Goal: Transaction & Acquisition: Purchase product/service

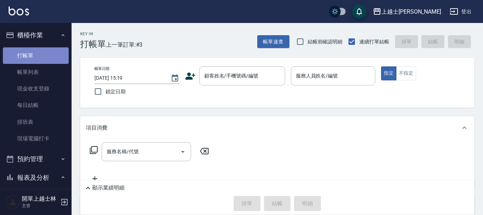
click at [52, 56] on link "打帳單" at bounding box center [36, 55] width 66 height 16
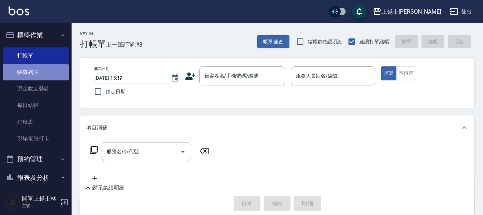
click at [49, 66] on link "帳單列表" at bounding box center [36, 72] width 66 height 16
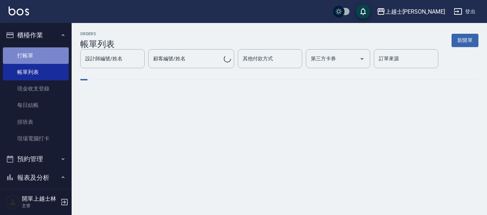
click at [59, 49] on link "打帳單" at bounding box center [36, 55] width 66 height 16
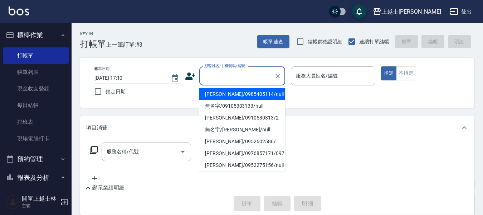
click at [223, 81] on input "顧客姓名/手機號碼/編號" at bounding box center [237, 75] width 69 height 13
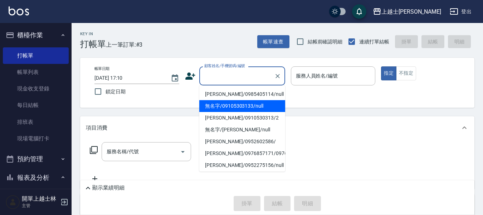
click at [242, 106] on li "無名字/09105303133/null" at bounding box center [242, 106] width 86 height 12
type input "無名字/09105303133/null"
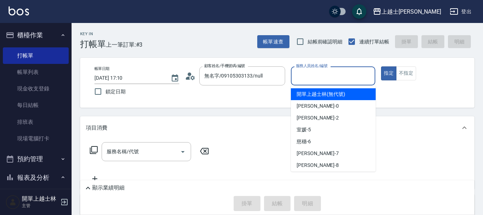
click at [323, 77] on input "服務人員姓名/編號" at bounding box center [333, 75] width 78 height 13
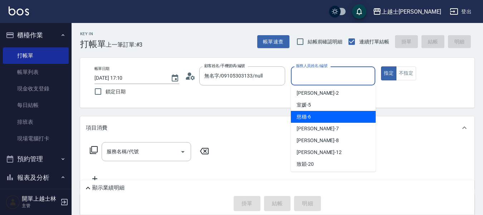
scroll to position [36, 0]
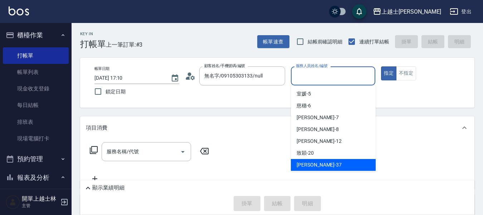
click at [330, 160] on div "[PERSON_NAME] -37" at bounding box center [333, 165] width 85 height 12
type input "[PERSON_NAME]-37"
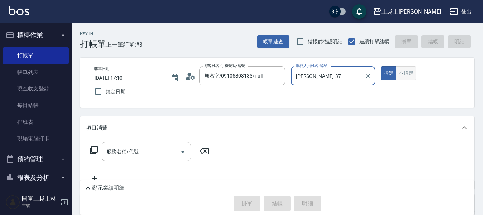
click at [409, 70] on button "不指定" at bounding box center [406, 73] width 20 height 14
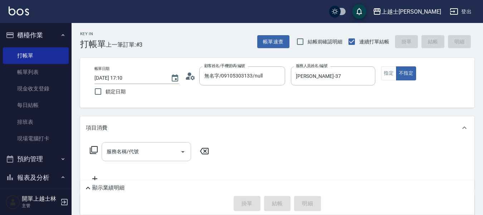
click at [127, 145] on input "服務名稱/代號" at bounding box center [141, 151] width 72 height 13
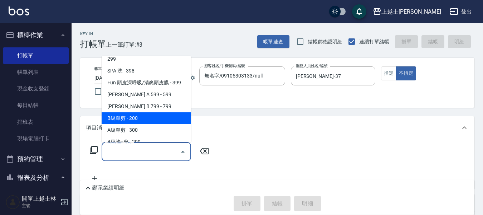
scroll to position [143, 0]
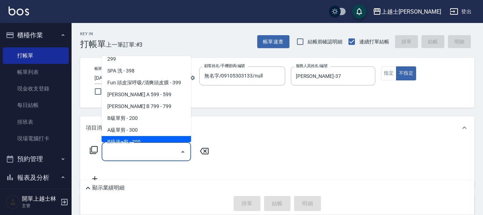
click at [150, 138] on span "B級洗+剪 - 299" at bounding box center [147, 142] width 90 height 12
type input "B級洗+剪(203)"
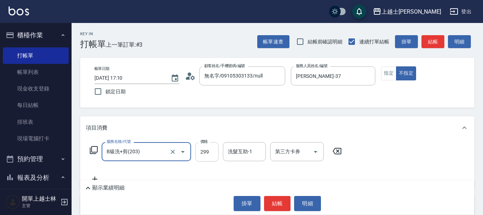
click at [209, 152] on input "299" at bounding box center [207, 151] width 23 height 19
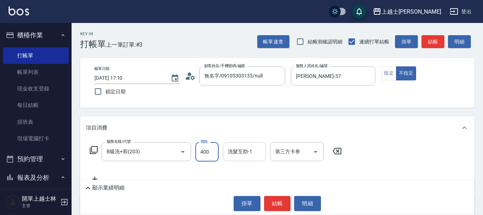
type input "400"
click at [255, 151] on input "洗髮互助-1" at bounding box center [244, 151] width 37 height 13
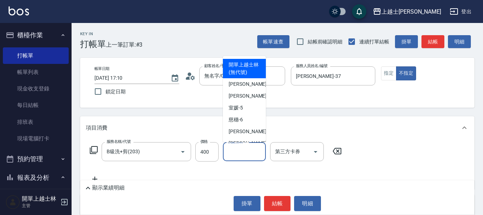
click at [245, 74] on span "開單上越士林 (無代號)" at bounding box center [245, 68] width 32 height 15
type input "開單上越士林(無代號)"
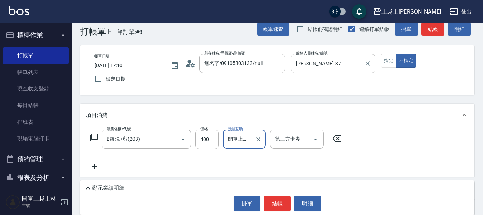
scroll to position [0, 0]
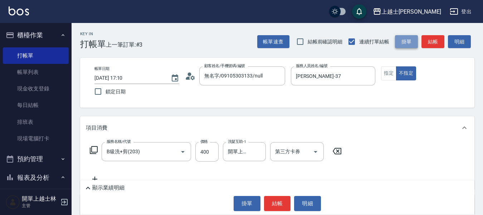
click at [405, 39] on button "掛單" at bounding box center [406, 41] width 23 height 13
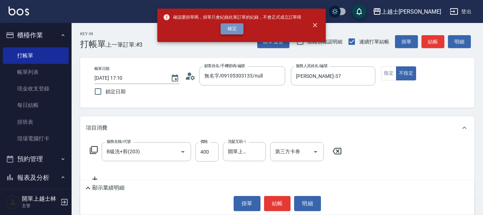
click at [240, 27] on button "確定" at bounding box center [232, 28] width 23 height 11
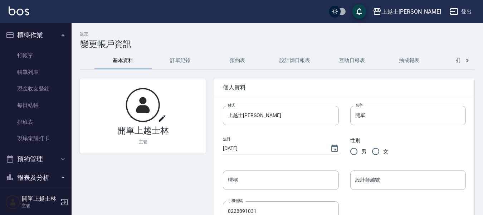
click at [53, 35] on button "櫃檯作業" at bounding box center [36, 35] width 66 height 19
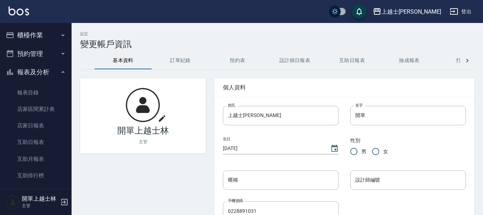
click at [53, 35] on button "櫃檯作業" at bounding box center [36, 35] width 66 height 19
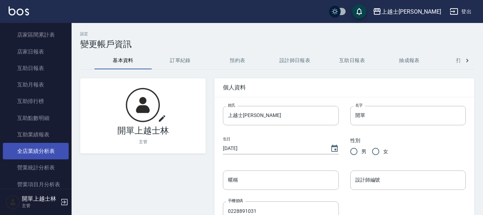
scroll to position [251, 0]
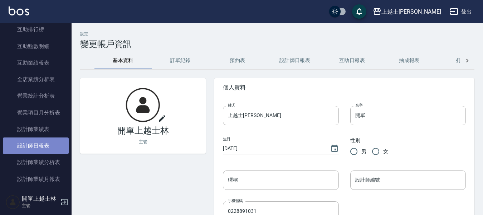
click at [45, 142] on link "設計師日報表" at bounding box center [36, 145] width 66 height 16
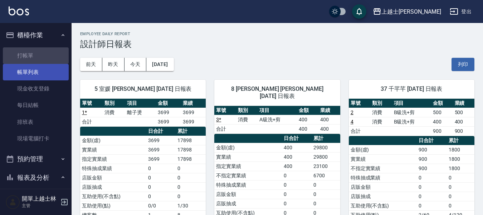
drag, startPoint x: 39, startPoint y: 53, endPoint x: 63, endPoint y: 72, distance: 30.6
click at [39, 53] on link "打帳單" at bounding box center [36, 55] width 66 height 16
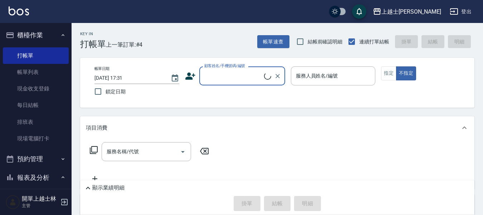
click at [235, 81] on input "顧客姓名/手機號碼/編號" at bounding box center [234, 75] width 62 height 13
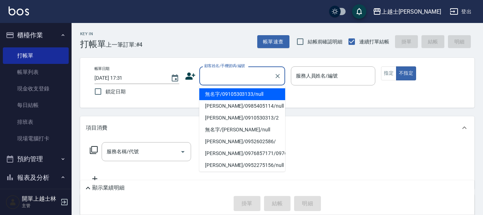
click at [239, 94] on li "無名字/09105303133/null" at bounding box center [242, 94] width 86 height 12
type input "無名字/09105303133/null"
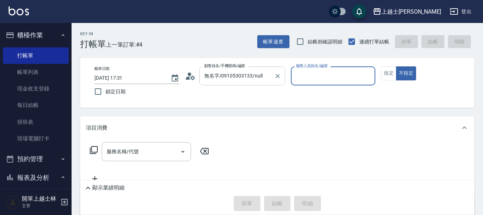
click at [278, 74] on icon "Clear" at bounding box center [277, 75] width 7 height 7
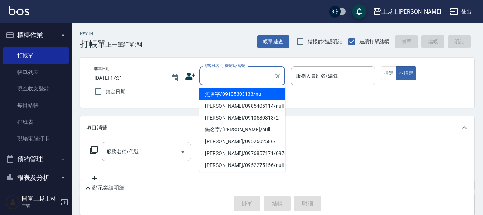
drag, startPoint x: 252, startPoint y: 78, endPoint x: 253, endPoint y: 90, distance: 11.2
click at [252, 79] on input "顧客姓名/手機號碼/編號" at bounding box center [237, 75] width 69 height 13
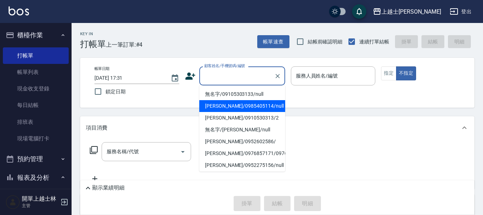
click at [252, 104] on li "[PERSON_NAME]/0985405114/null" at bounding box center [242, 106] width 86 height 12
type input "[PERSON_NAME]/0985405114/null"
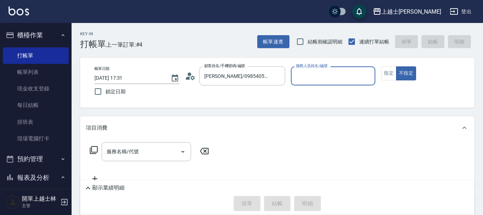
type input "[PERSON_NAME]-8"
click at [168, 144] on div "服務名稱/代號" at bounding box center [147, 151] width 90 height 19
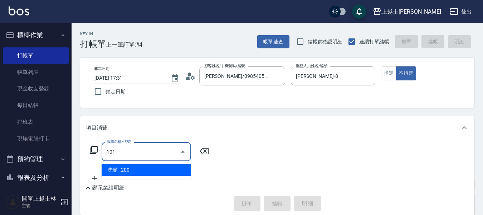
type input "洗髮(101)"
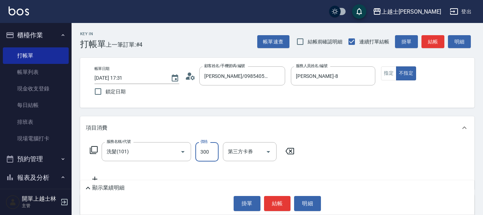
type input "300"
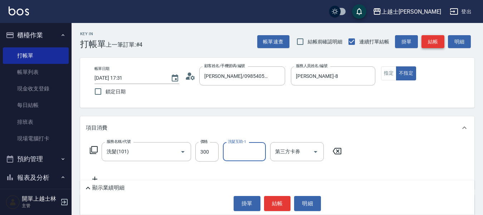
click at [424, 43] on button "結帳" at bounding box center [433, 41] width 23 height 13
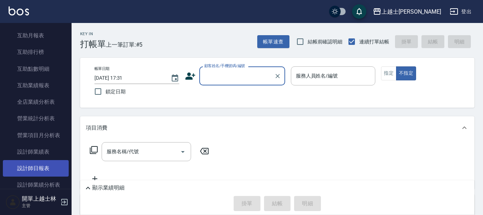
scroll to position [251, 0]
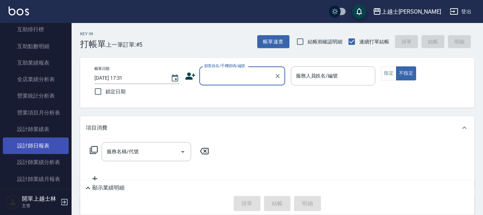
click at [44, 149] on link "設計師日報表" at bounding box center [36, 145] width 66 height 16
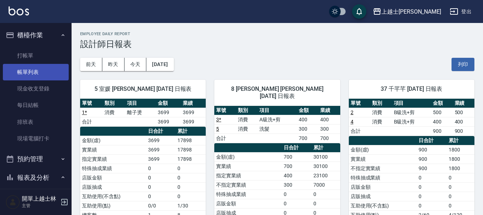
click at [25, 67] on link "帳單列表" at bounding box center [36, 72] width 66 height 16
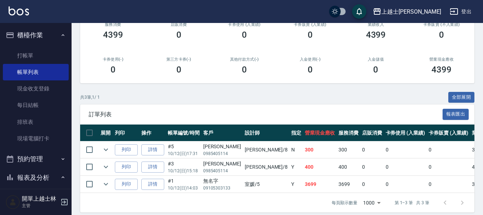
scroll to position [107, 0]
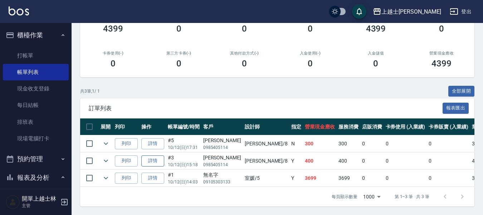
click at [151, 155] on link "詳情" at bounding box center [152, 160] width 23 height 11
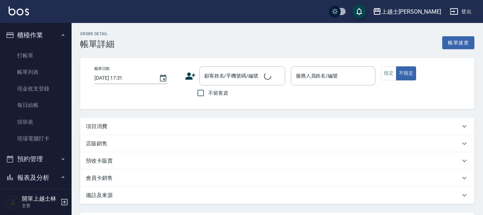
type input "[DATE] 15:18"
type input "[PERSON_NAME]-8"
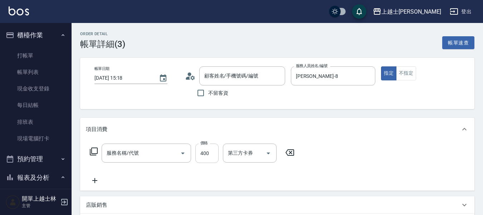
click at [203, 152] on input "400" at bounding box center [207, 152] width 23 height 19
type input "[PERSON_NAME]/0985405114/null"
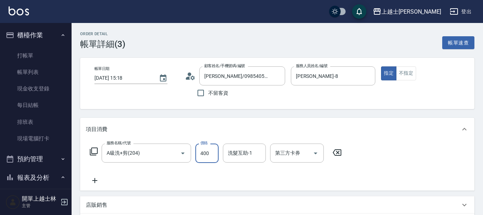
type input "A級洗+剪(204)"
type input "500"
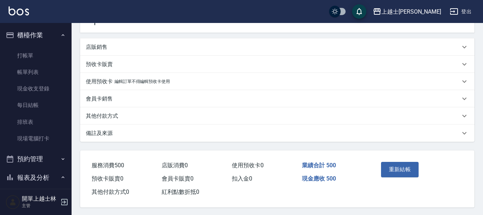
scroll to position [162, 0]
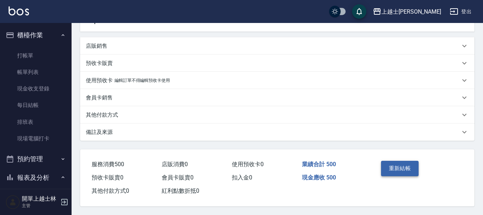
click at [394, 164] on button "重新結帳" at bounding box center [400, 167] width 38 height 15
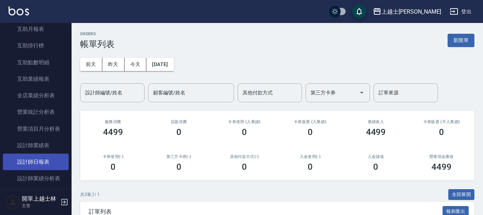
scroll to position [251, 0]
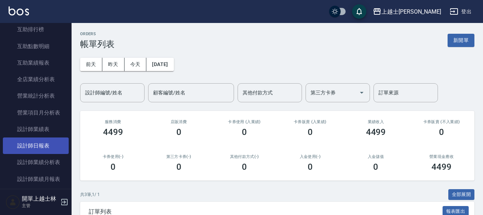
click at [50, 151] on link "設計師日報表" at bounding box center [36, 145] width 66 height 16
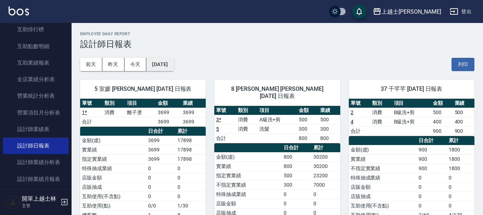
click at [174, 67] on button "[DATE]" at bounding box center [159, 64] width 27 height 13
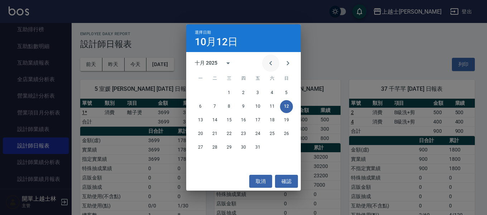
click at [268, 65] on icon "Previous month" at bounding box center [270, 63] width 9 height 9
click at [260, 107] on button "12" at bounding box center [257, 106] width 13 height 13
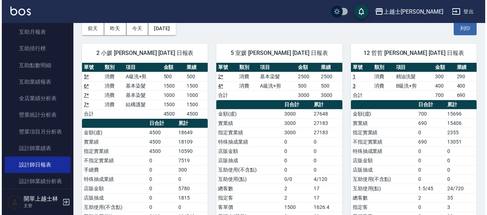
scroll to position [215, 0]
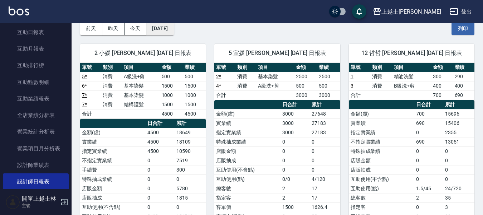
click at [173, 30] on button "[DATE]" at bounding box center [159, 28] width 27 height 13
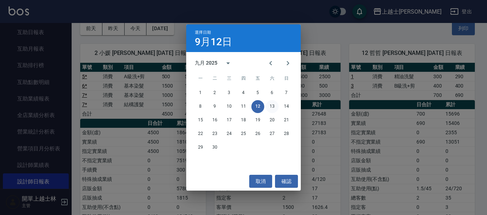
click at [272, 103] on button "13" at bounding box center [272, 106] width 13 height 13
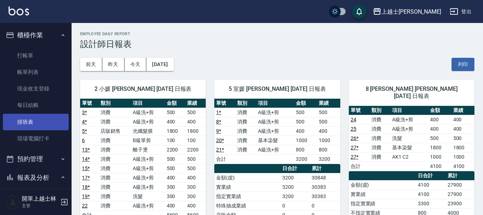
drag, startPoint x: 39, startPoint y: 120, endPoint x: 42, endPoint y: 124, distance: 4.2
click at [39, 120] on link "排班表" at bounding box center [36, 122] width 66 height 16
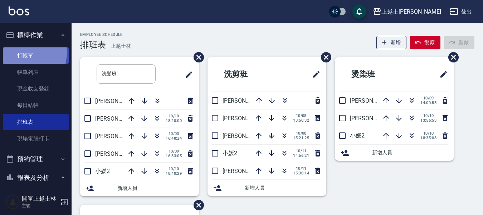
click at [24, 52] on link "打帳單" at bounding box center [36, 55] width 66 height 16
